Goal: Contribute content: Add original content to the website for others to see

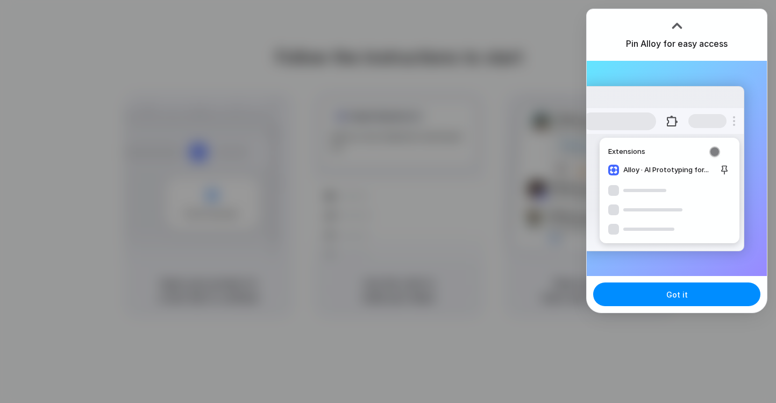
click at [745, 241] on div "Extensions Alloy · AI Prototyping for..." at bounding box center [677, 168] width 180 height 215
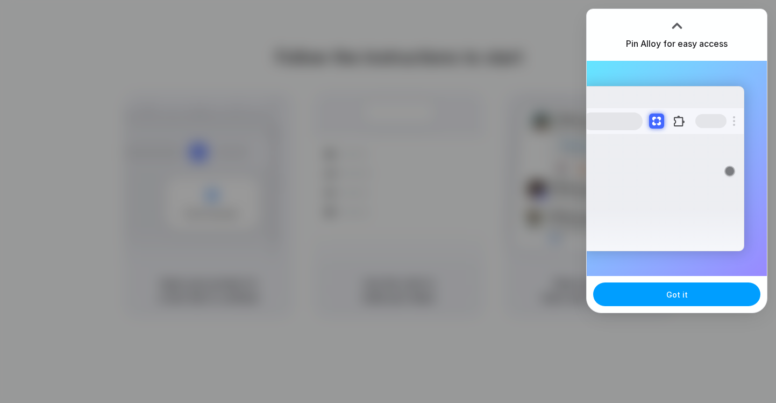
click at [686, 295] on span "Got it" at bounding box center [678, 294] width 22 height 11
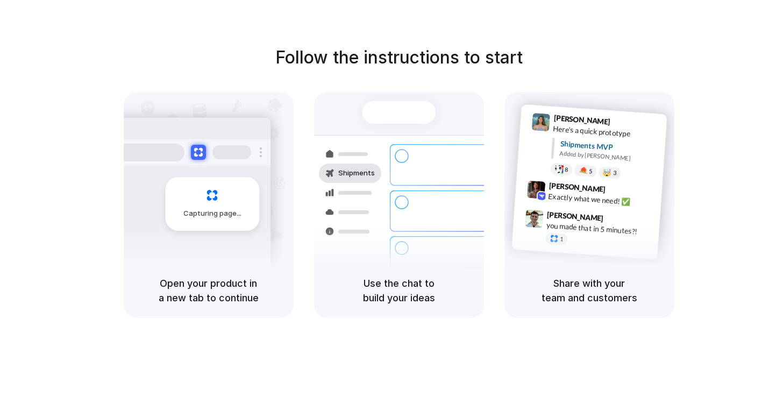
click at [237, 198] on div "Capturing page" at bounding box center [212, 204] width 94 height 54
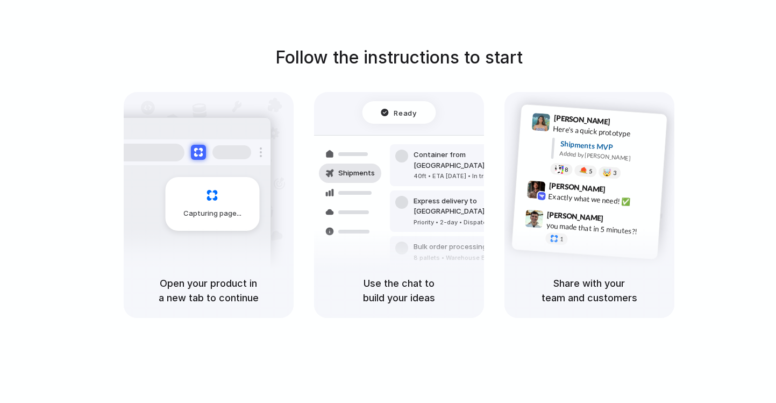
click at [288, 256] on div "Capturing page" at bounding box center [209, 177] width 170 height 171
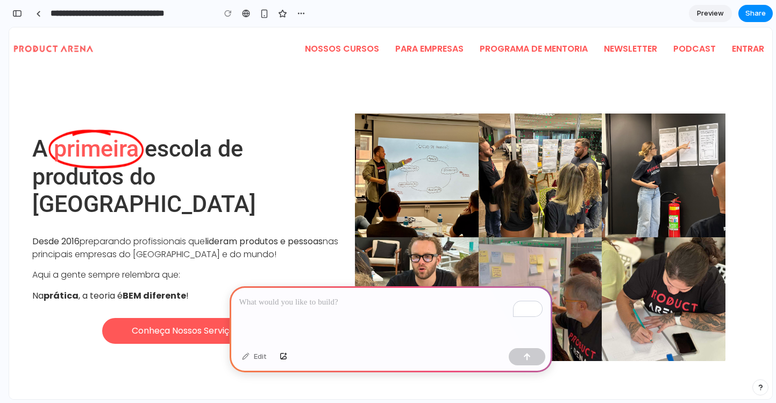
click at [322, 303] on p "To enrich screen reader interactions, please activate Accessibility in Grammarl…" at bounding box center [390, 302] width 303 height 13
click at [525, 362] on button "button" at bounding box center [527, 356] width 37 height 17
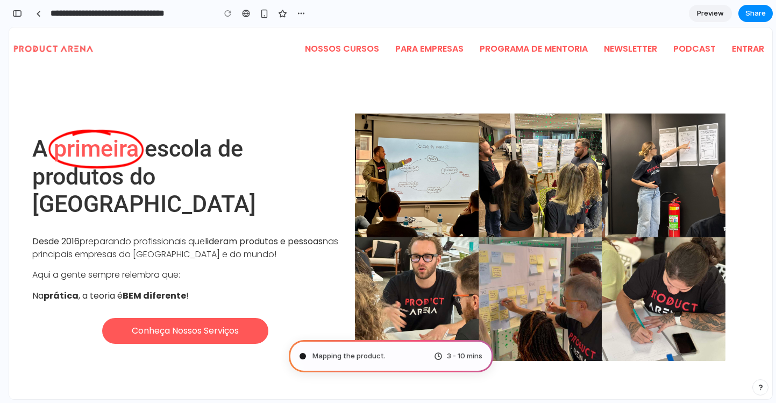
type input "**********"
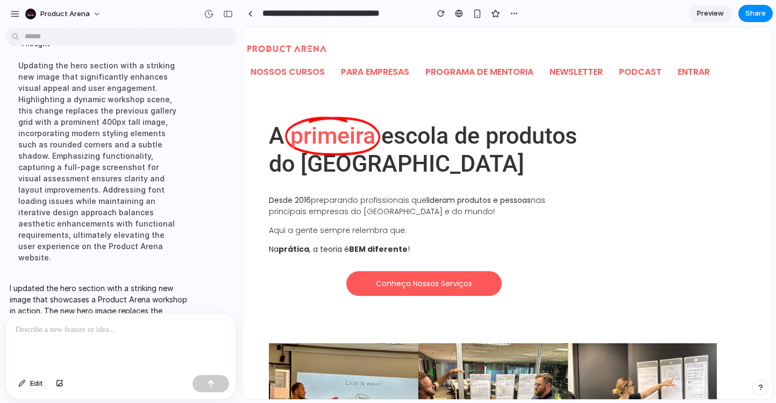
scroll to position [168, 0]
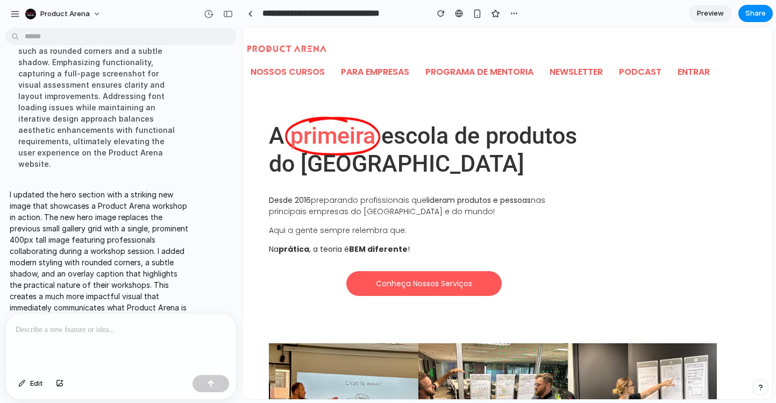
click at [703, 15] on span "Preview" at bounding box center [710, 13] width 27 height 11
